Goal: Task Accomplishment & Management: Use online tool/utility

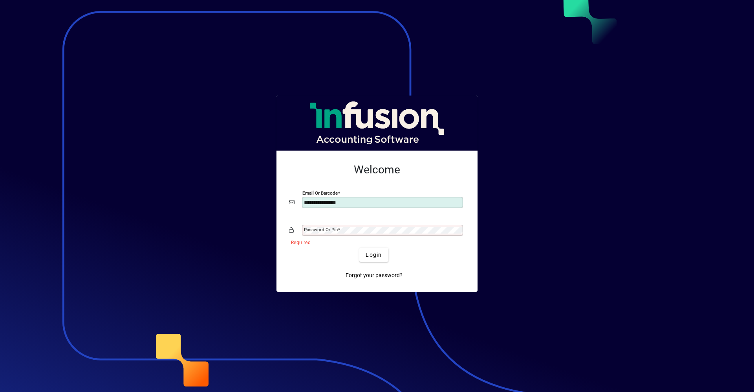
type input "**********"
click at [359, 247] on button "Login" at bounding box center [373, 254] width 29 height 14
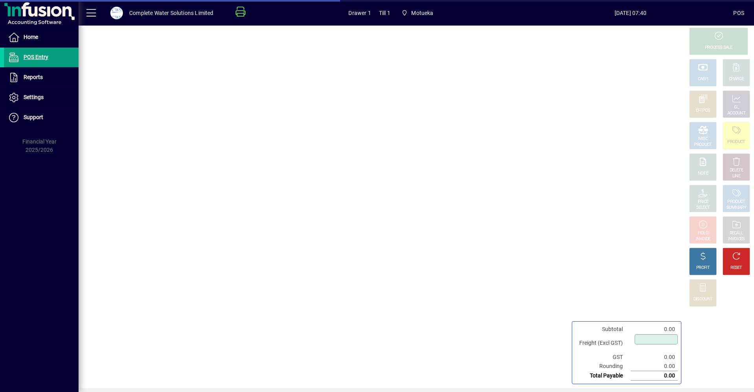
type input "****"
